Goal: Feedback & Contribution: Contribute content

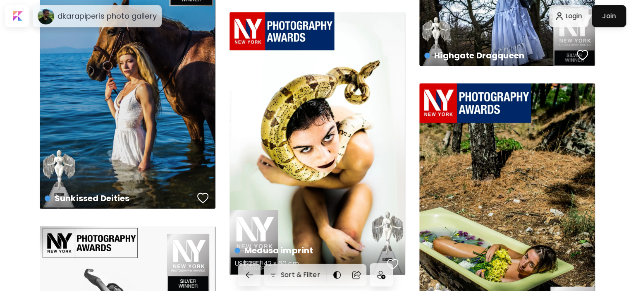
scroll to position [3681, 0]
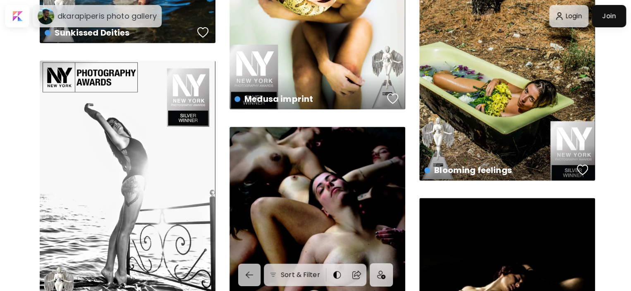
click at [151, 153] on div "Wavy movement US$ 291 | 4000 x 6000 px" at bounding box center [128, 191] width 176 height 263
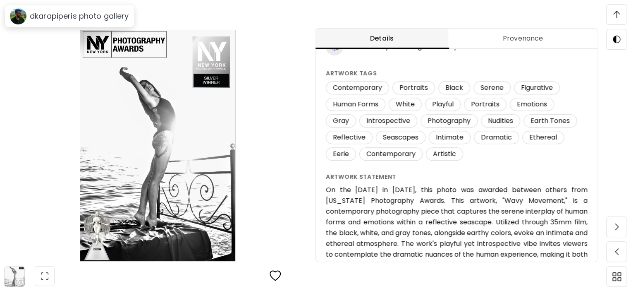
scroll to position [190, 0]
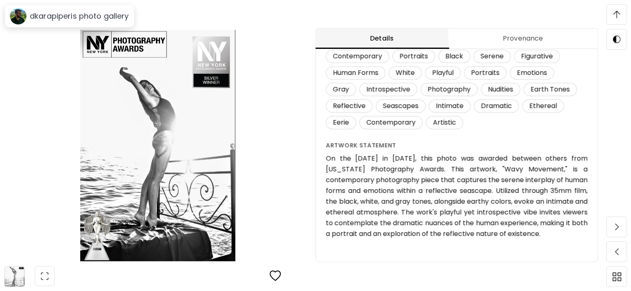
drag, startPoint x: 328, startPoint y: 158, endPoint x: 550, endPoint y: 234, distance: 234.8
click at [550, 234] on h6 "On the [DATE] in [DATE], this photo was awarded between others from [US_STATE] …" at bounding box center [457, 196] width 262 height 86
copy h6 "On the [DATE] in [DATE], this photo was awarded between others from [US_STATE] …"
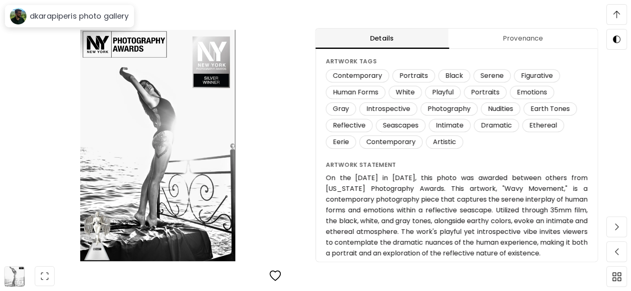
scroll to position [827, 0]
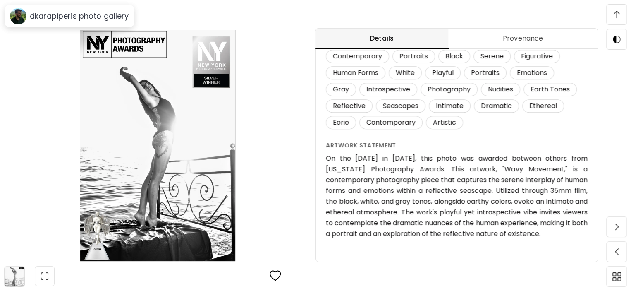
copy h6 "On the [DATE] in [DATE], this photo was awarded between others from [US_STATE] …"
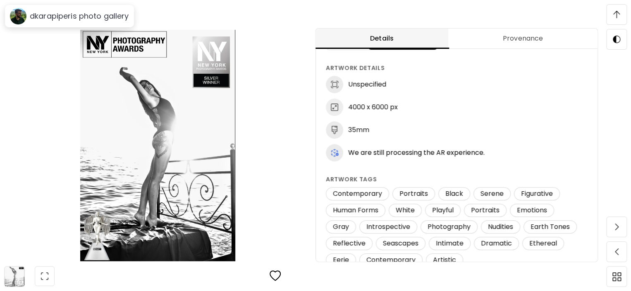
scroll to position [0, 0]
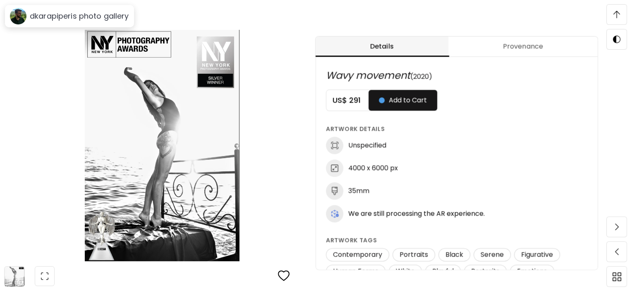
click at [350, 76] on span "Wavy movement" at bounding box center [368, 75] width 84 height 14
drag, startPoint x: 350, startPoint y: 76, endPoint x: 386, endPoint y: 77, distance: 36.0
click at [386, 77] on span "Wavy movement" at bounding box center [368, 75] width 84 height 14
copy span "Wavy movement"
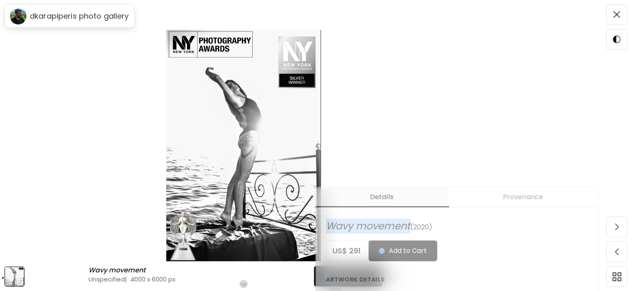
scroll to position [41, 0]
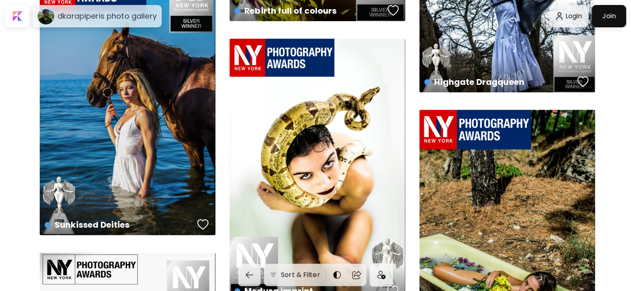
scroll to position [3459, 0]
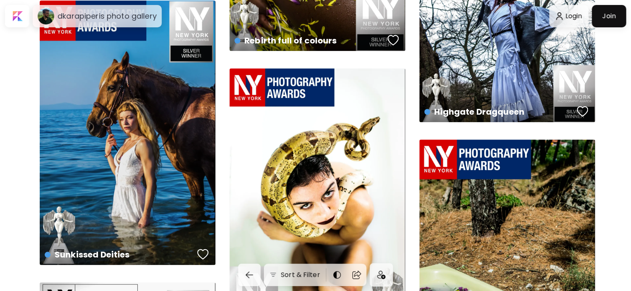
click at [309, 156] on div "Medusa imprint US$ 291 | 42 x 60 cm" at bounding box center [318, 199] width 176 height 263
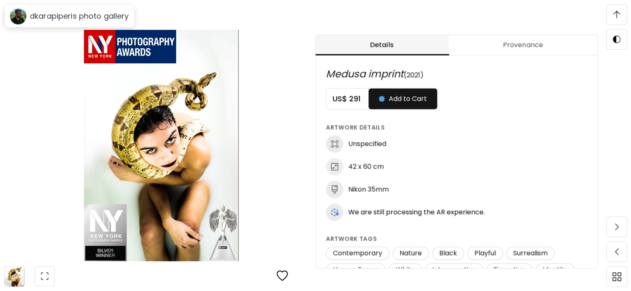
scroll to position [372, 0]
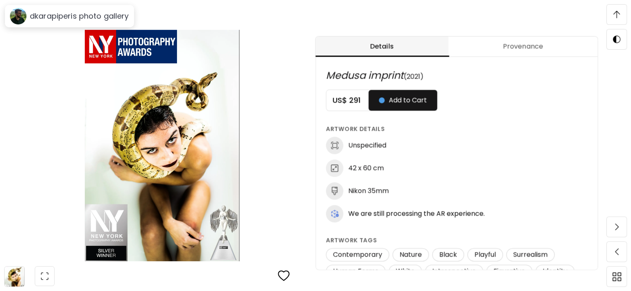
click at [350, 75] on span "Medusa imprint" at bounding box center [365, 75] width 78 height 14
drag, startPoint x: 350, startPoint y: 75, endPoint x: 388, endPoint y: 74, distance: 37.6
click at [388, 74] on span "Medusa imprint" at bounding box center [365, 75] width 78 height 14
copy span "Medusa imprint"
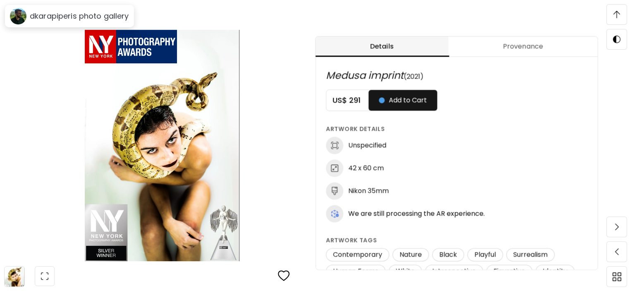
click at [414, 77] on span "(2021)" at bounding box center [414, 77] width 20 height 10
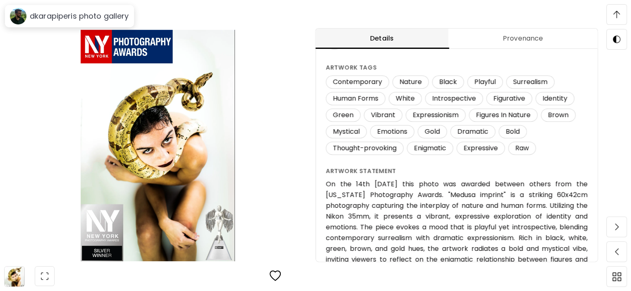
scroll to position [190, 0]
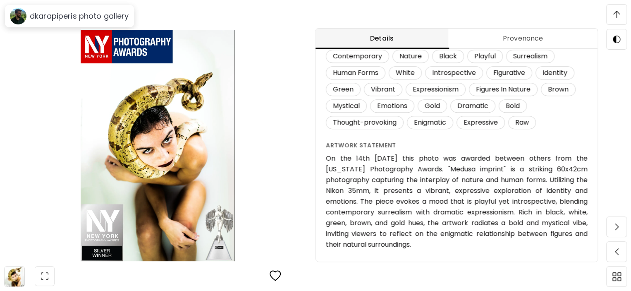
drag, startPoint x: 328, startPoint y: 157, endPoint x: 420, endPoint y: 211, distance: 107.5
click at [425, 245] on h6 "On the 14th [DATE] this photo was awarded between others from the [US_STATE] Ph…" at bounding box center [457, 201] width 262 height 97
copy h6 "On the 14th [DATE] this photo was awarded between others from the [US_STATE] Ph…"
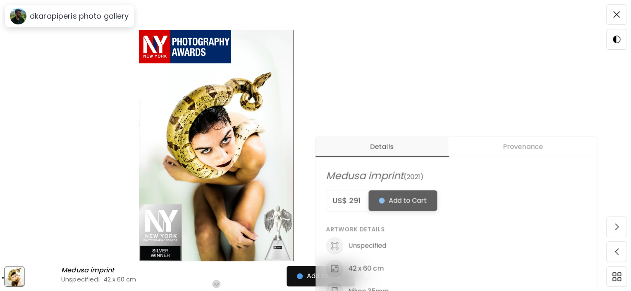
scroll to position [207, 0]
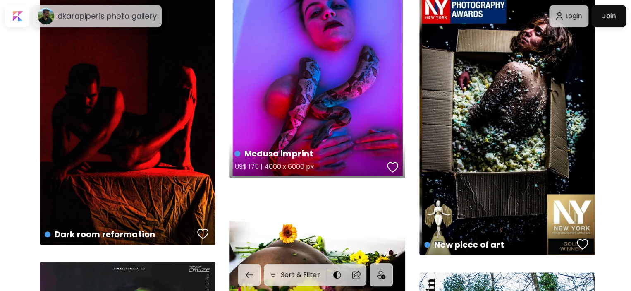
scroll to position [1847, 0]
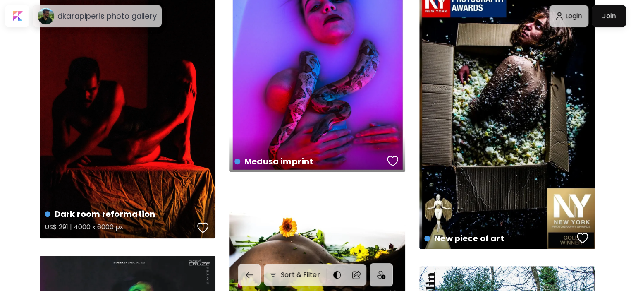
click at [125, 117] on div "Dark room reformation US$ 291 | 4000 x 6000 px" at bounding box center [128, 107] width 176 height 263
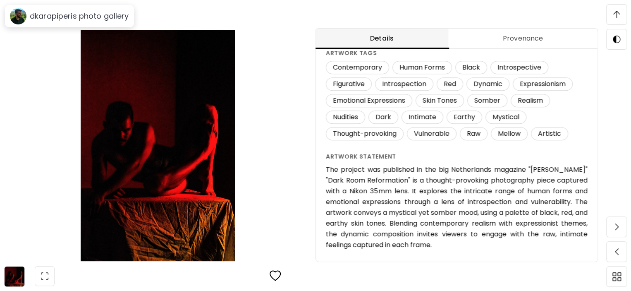
scroll to position [190, 0]
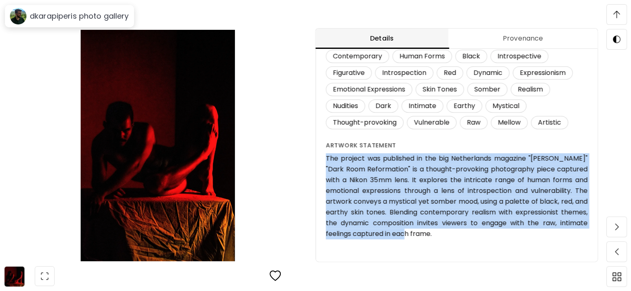
drag, startPoint x: 327, startPoint y: 157, endPoint x: 437, endPoint y: 228, distance: 130.9
click at [437, 228] on div "Dark room reformation (2022) US$ 291 Add to Cart Artwork Details Unspecified 40…" at bounding box center [457, 51] width 282 height 422
copy h6 "The project was published in the big Netherlands magazine "[PERSON_NAME]" "Dark…"
click at [424, 202] on h6 "The project was published in the big Netherlands magazine "[PERSON_NAME]" "Dark…" at bounding box center [457, 196] width 262 height 86
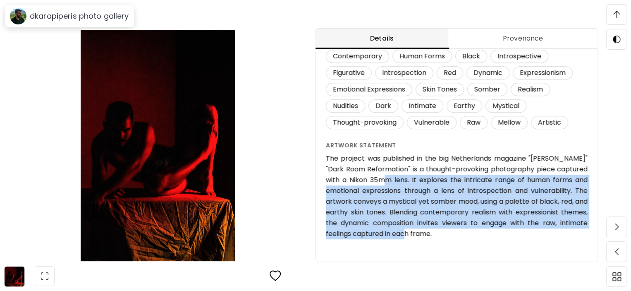
drag, startPoint x: 371, startPoint y: 179, endPoint x: 457, endPoint y: 236, distance: 103.5
click at [457, 236] on h6 "The project was published in the big Netherlands magazine "[PERSON_NAME]" "Dark…" at bounding box center [457, 196] width 262 height 86
copy h6 "It explores the intricate range of human forms and emotional expressions throug…"
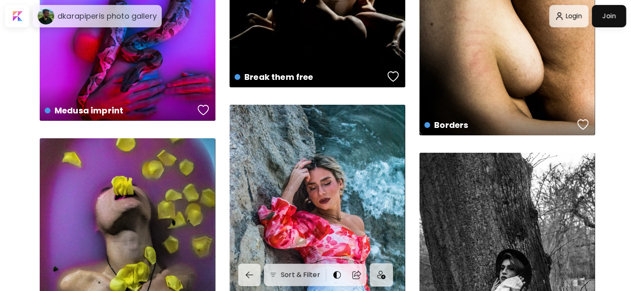
scroll to position [1489, 0]
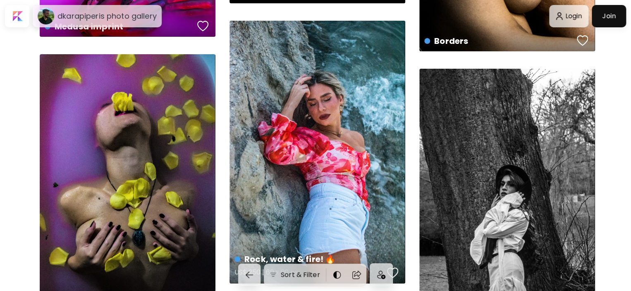
click at [315, 164] on div "Rock, water & fire! 🔥 US$ 250 | 60 x 90 px" at bounding box center [318, 152] width 176 height 263
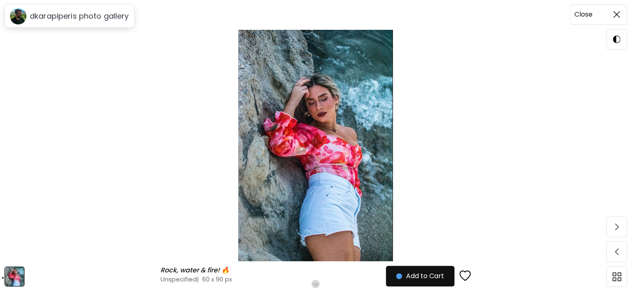
click at [622, 14] on span at bounding box center [616, 14] width 17 height 17
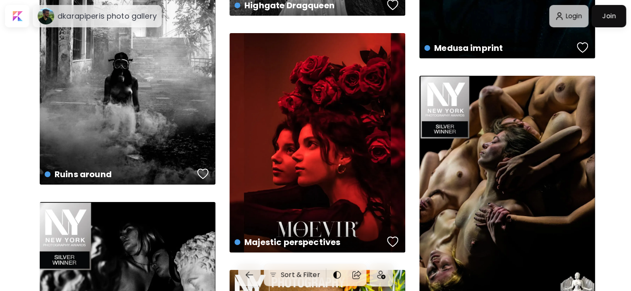
scroll to position [2730, 0]
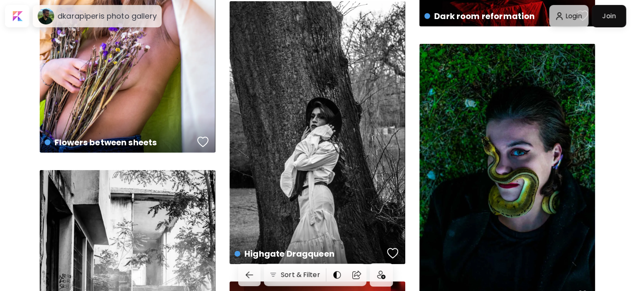
click at [616, 14] on div at bounding box center [609, 16] width 30 height 18
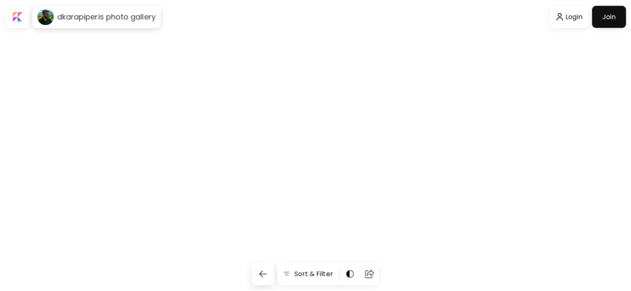
scroll to position [2730, 0]
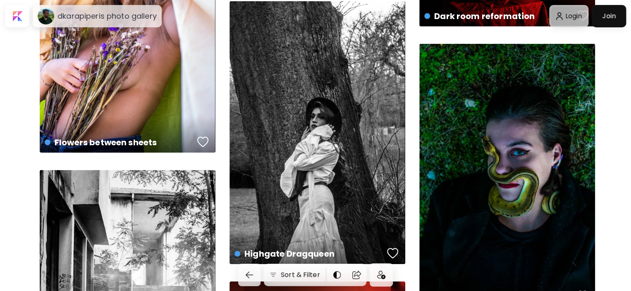
click at [572, 17] on div at bounding box center [569, 16] width 36 height 19
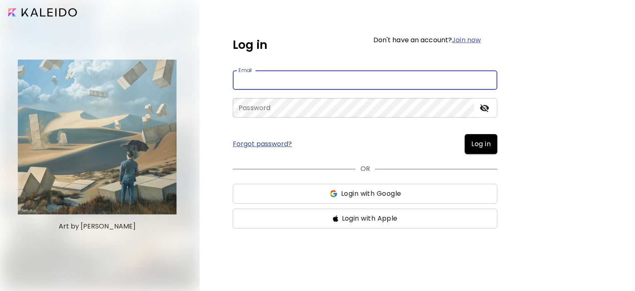
click at [335, 79] on input "email" at bounding box center [365, 79] width 265 height 19
type input "**********"
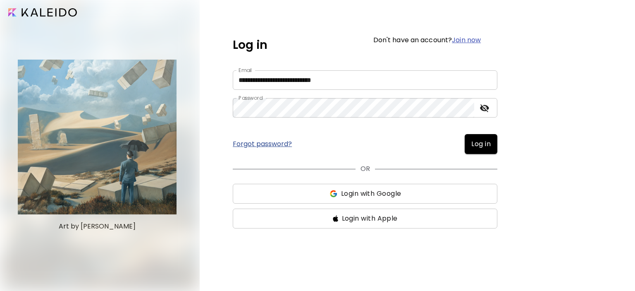
click at [488, 145] on span "Log in" at bounding box center [480, 144] width 19 height 10
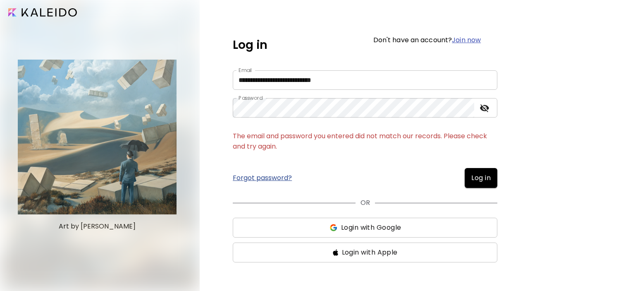
click at [364, 230] on span "Login with Google" at bounding box center [371, 228] width 60 height 10
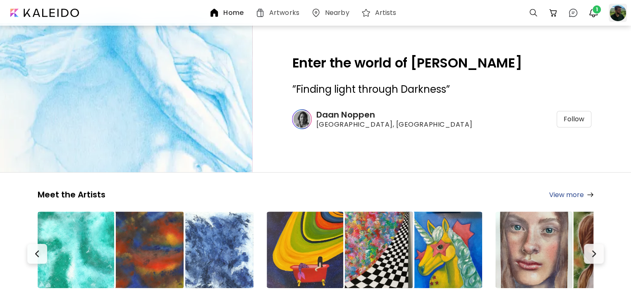
click at [608, 10] on div at bounding box center [618, 13] width 22 height 22
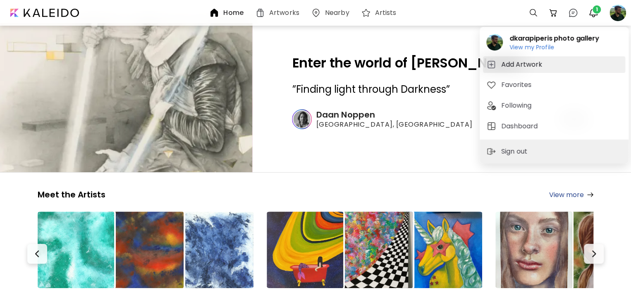
click at [521, 68] on h5 "Add Artwork" at bounding box center [522, 65] width 43 height 10
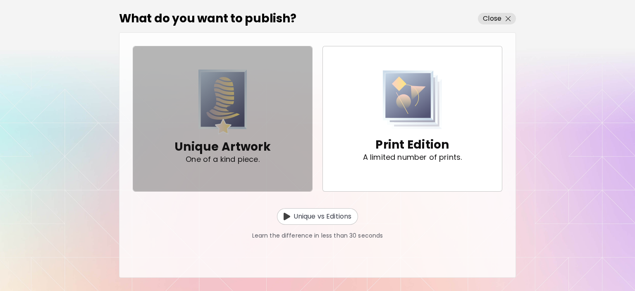
click at [225, 127] on img "button" at bounding box center [223, 101] width 49 height 65
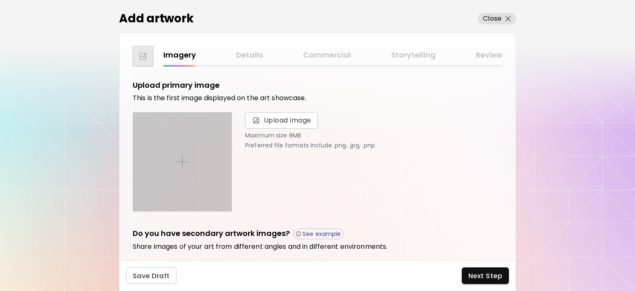
click at [155, 160] on div at bounding box center [182, 161] width 98 height 98
click at [0, 0] on input "file" at bounding box center [0, 0] width 0 height 0
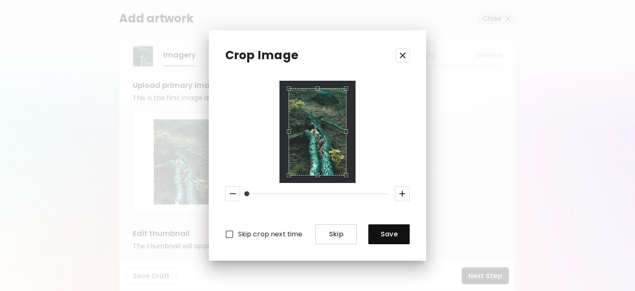
click at [282, 185] on div "Skip crop next time Skip Save" at bounding box center [317, 162] width 185 height 163
click at [388, 232] on span "Save" at bounding box center [389, 234] width 28 height 9
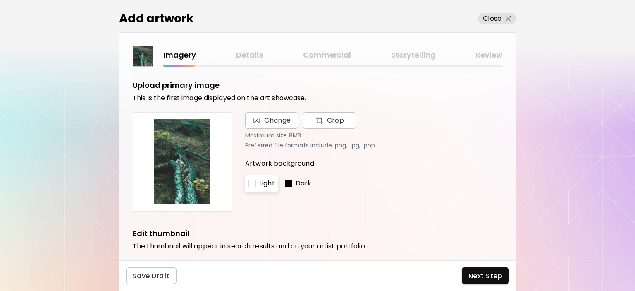
click at [303, 184] on p "Dark" at bounding box center [304, 183] width 16 height 10
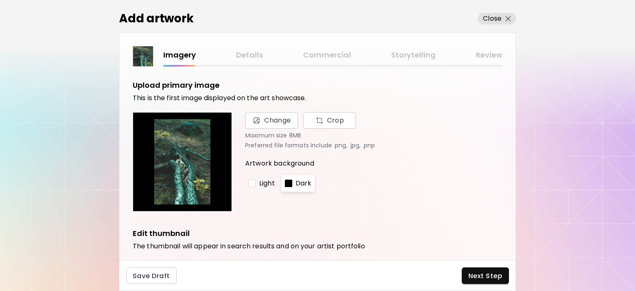
click at [266, 183] on p "Light" at bounding box center [267, 183] width 16 height 10
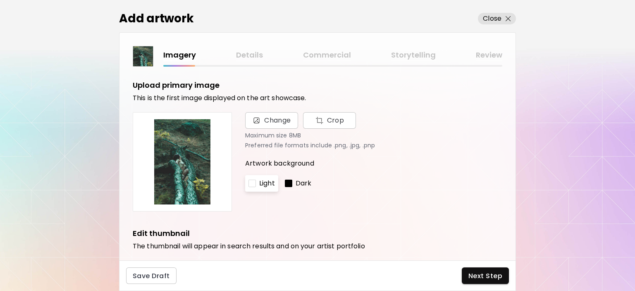
click at [256, 57] on div "Imagery Details Commercial Storytelling Review" at bounding box center [332, 55] width 339 height 12
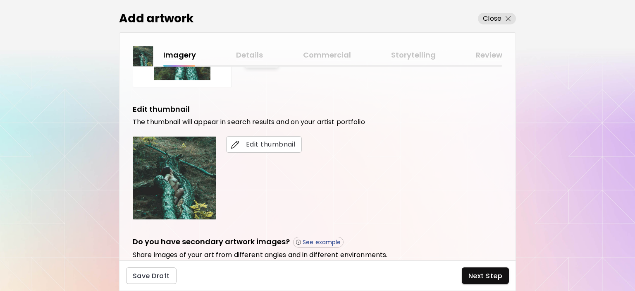
click at [245, 54] on div "Imagery Details Commercial Storytelling Review" at bounding box center [332, 55] width 339 height 12
click at [486, 278] on span "Next Step" at bounding box center [486, 275] width 34 height 9
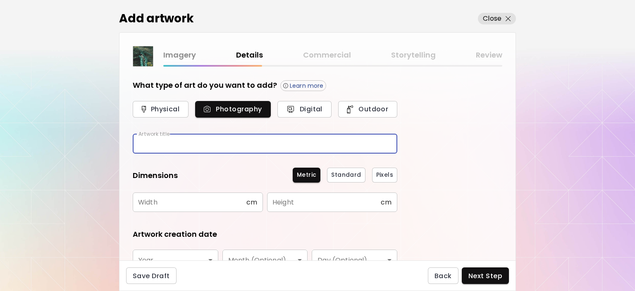
click at [278, 136] on input "text" at bounding box center [265, 143] width 265 height 19
type input "******"
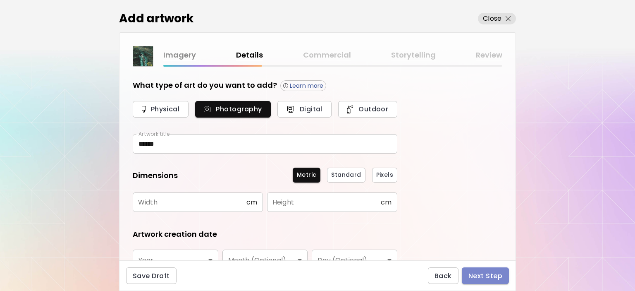
click at [483, 279] on span "Next Step" at bounding box center [486, 275] width 34 height 9
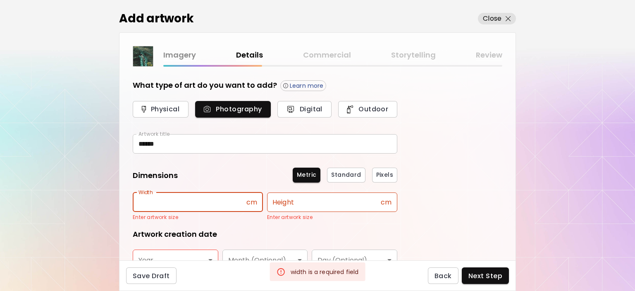
click at [198, 201] on input "text" at bounding box center [190, 201] width 114 height 19
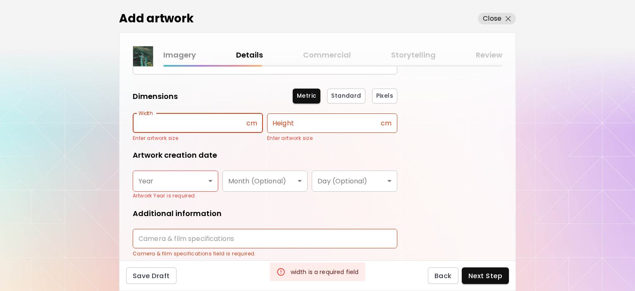
scroll to position [108, 0]
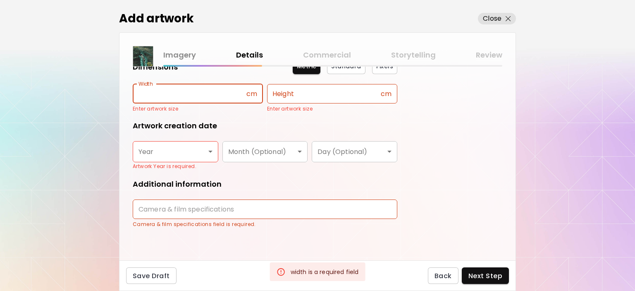
click at [176, 155] on body "Add artwork Close Imagery Details Commercial Storytelling Review What type of a…" at bounding box center [317, 145] width 635 height 291
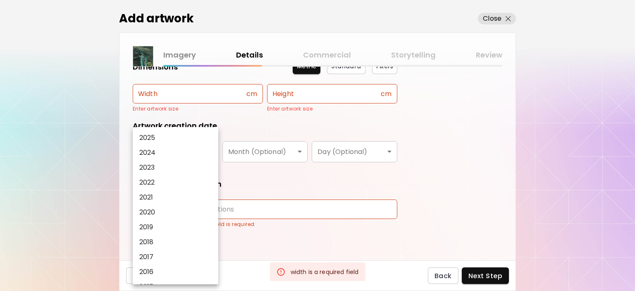
click at [169, 154] on li "2024" at bounding box center [178, 152] width 90 height 15
type input "****"
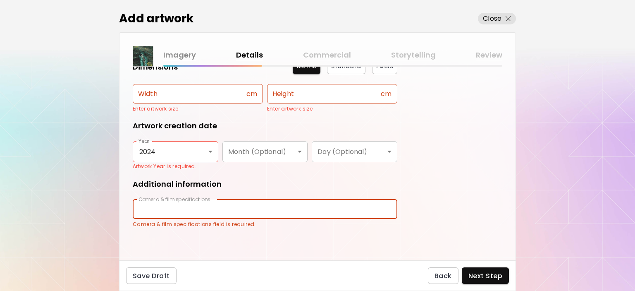
click at [177, 213] on input "text" at bounding box center [265, 208] width 265 height 19
type input "****"
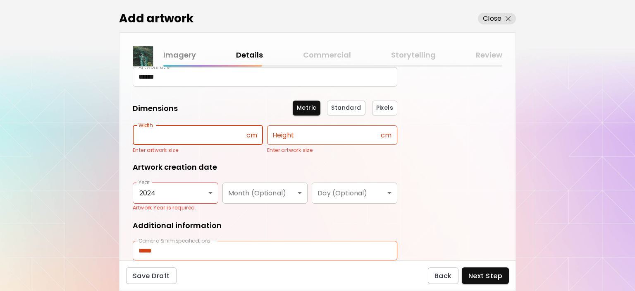
click at [191, 136] on input "text" at bounding box center [190, 134] width 114 height 19
type input "***"
click at [301, 136] on input "text" at bounding box center [324, 134] width 114 height 19
type input "***"
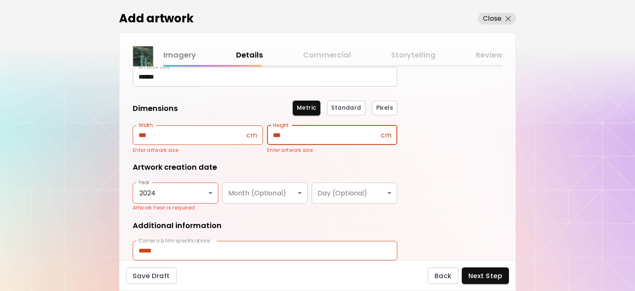
click at [331, 156] on form "What type of art do you want to add? Learn more Physical Photography Digital Ou…" at bounding box center [265, 144] width 265 height 263
click at [488, 277] on span "Next Step" at bounding box center [486, 275] width 34 height 9
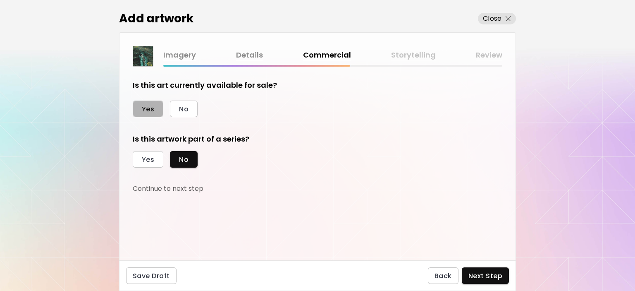
click at [151, 105] on span "Yes" at bounding box center [148, 109] width 12 height 9
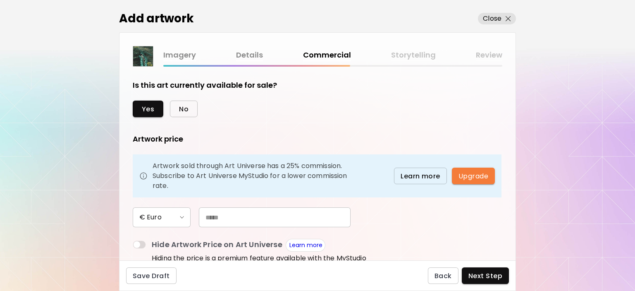
click at [184, 107] on span "No" at bounding box center [184, 109] width 10 height 9
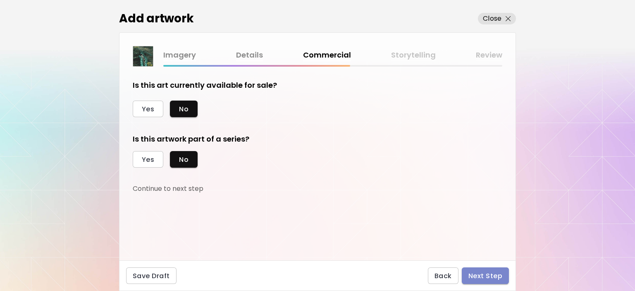
click at [491, 277] on span "Next Step" at bounding box center [486, 275] width 34 height 9
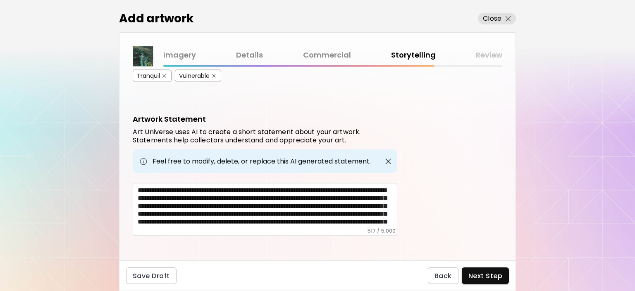
scroll to position [281, 0]
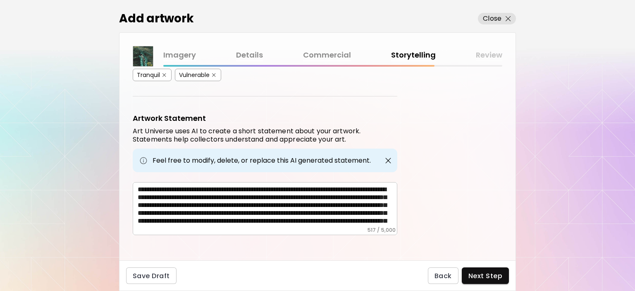
drag, startPoint x: 135, startPoint y: 183, endPoint x: 313, endPoint y: 216, distance: 180.5
click at [313, 216] on div "**********" at bounding box center [265, 208] width 265 height 53
drag, startPoint x: 137, startPoint y: 183, endPoint x: 172, endPoint y: 196, distance: 37.3
click at [172, 196] on div "**********" at bounding box center [265, 208] width 265 height 53
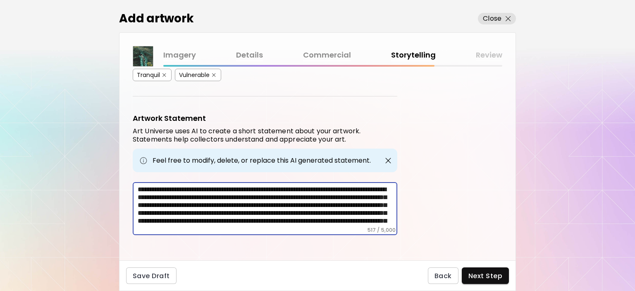
click at [154, 185] on textarea "**********" at bounding box center [268, 205] width 260 height 41
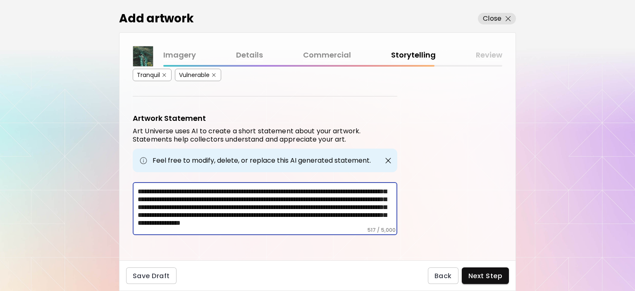
drag, startPoint x: 154, startPoint y: 185, endPoint x: 324, endPoint y: 230, distance: 176.0
click at [324, 230] on div "**********" at bounding box center [265, 208] width 265 height 53
